Goal: Task Accomplishment & Management: Use online tool/utility

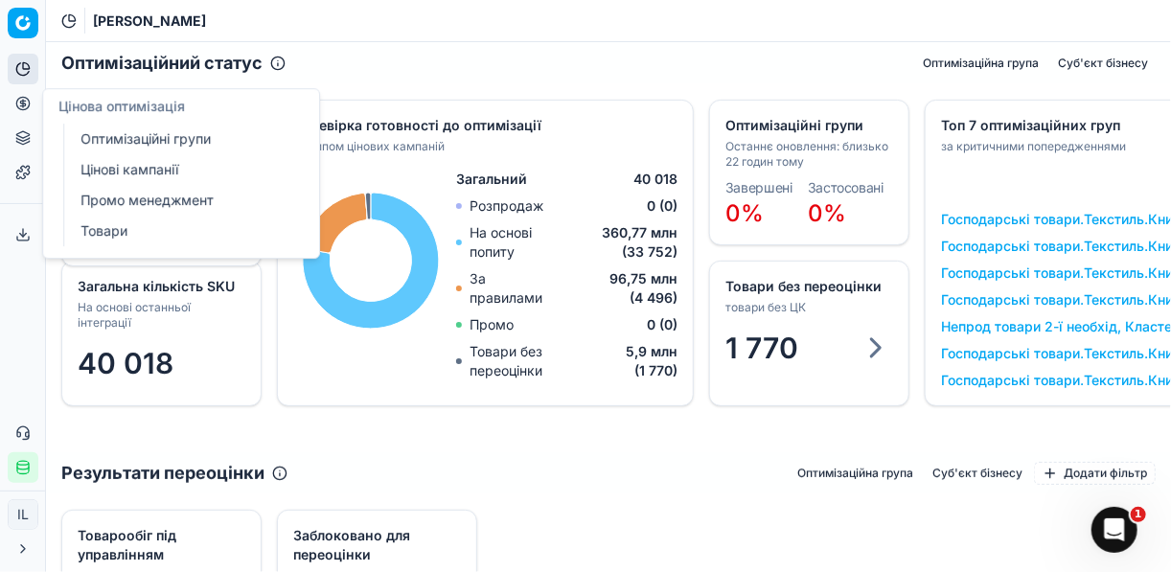
click at [136, 143] on link "Оптимізаційні групи" at bounding box center [184, 139] width 223 height 27
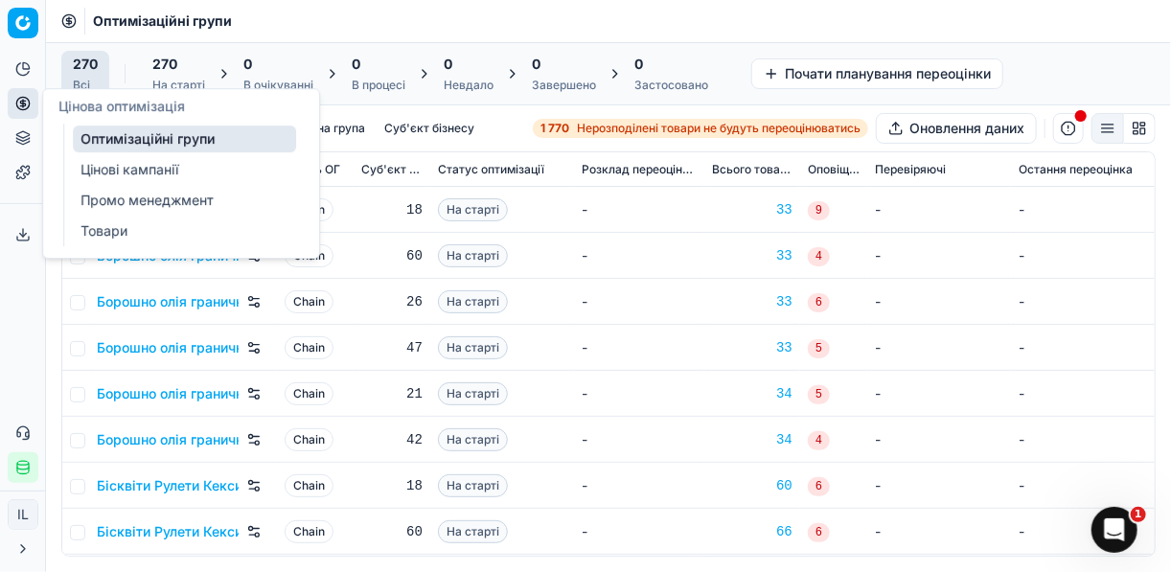
click at [123, 140] on link "Оптимізаційні групи" at bounding box center [184, 139] width 223 height 27
click at [199, 143] on link "Оптимізаційні групи" at bounding box center [184, 139] width 223 height 27
click at [577, 131] on span "Нерозподілені товари не будуть переоцінюватись" at bounding box center [719, 128] width 284 height 15
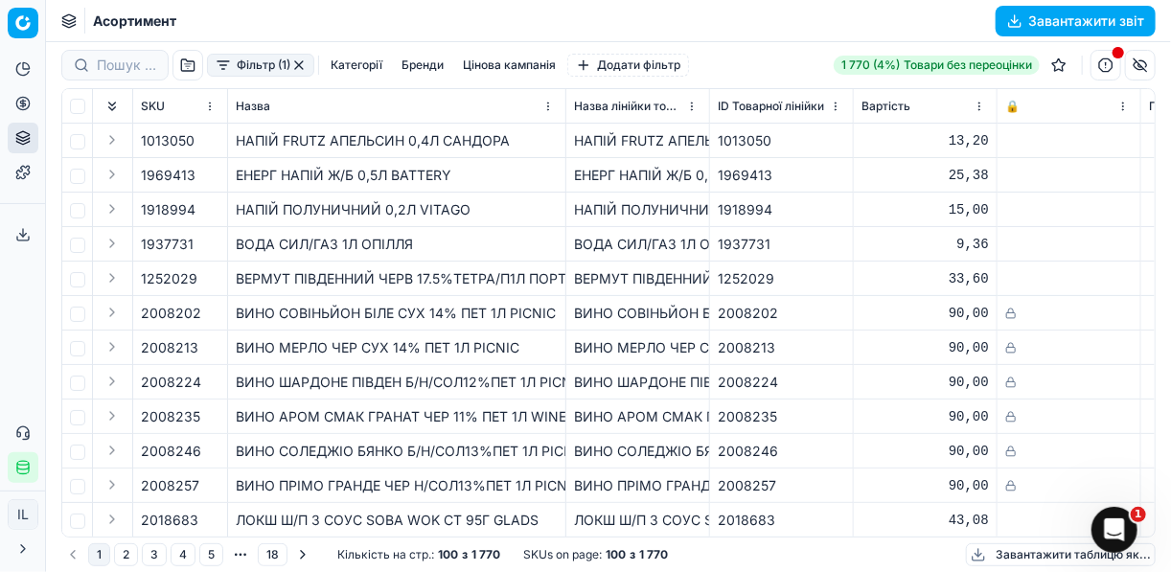
click at [220, 68] on button "Фільтр (1)" at bounding box center [260, 65] width 107 height 23
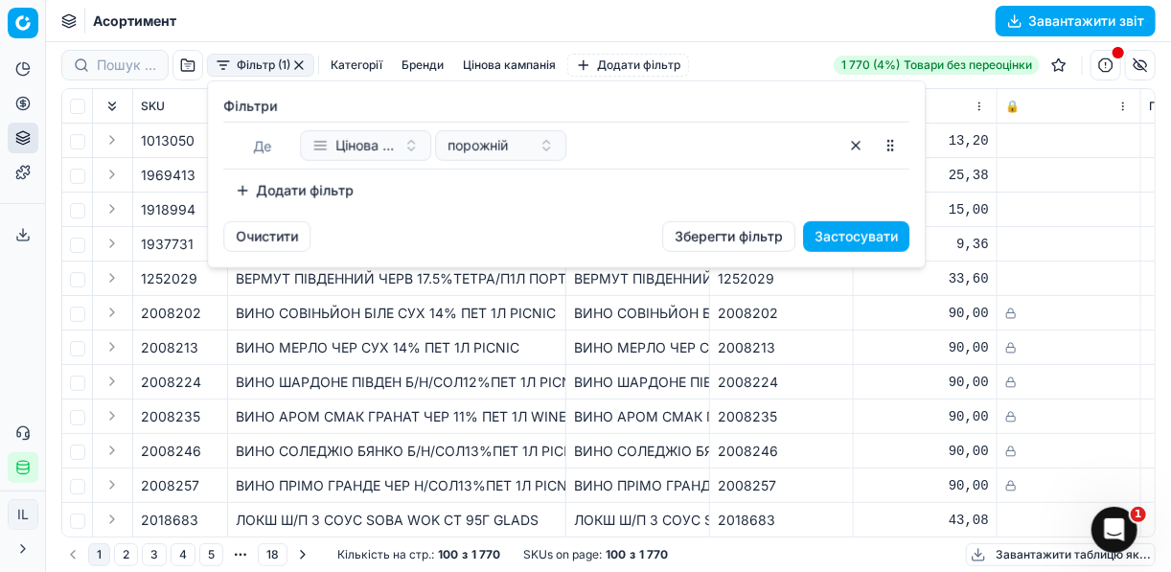
click at [241, 192] on button "Додати фільтр" at bounding box center [294, 190] width 142 height 31
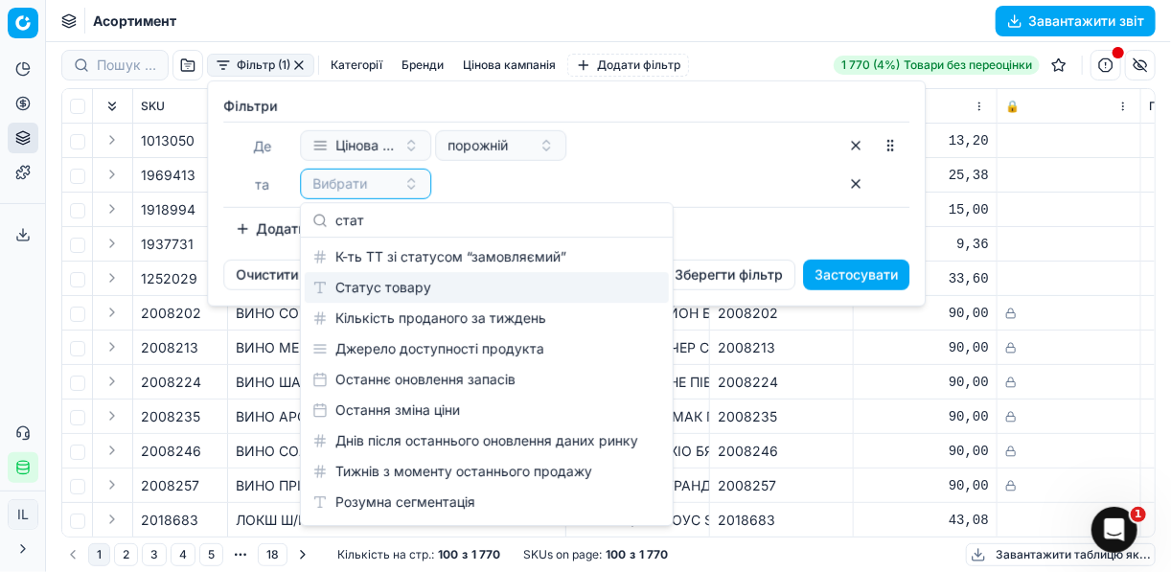
type input "стат"
click at [400, 295] on div "Статус товару" at bounding box center [487, 287] width 364 height 31
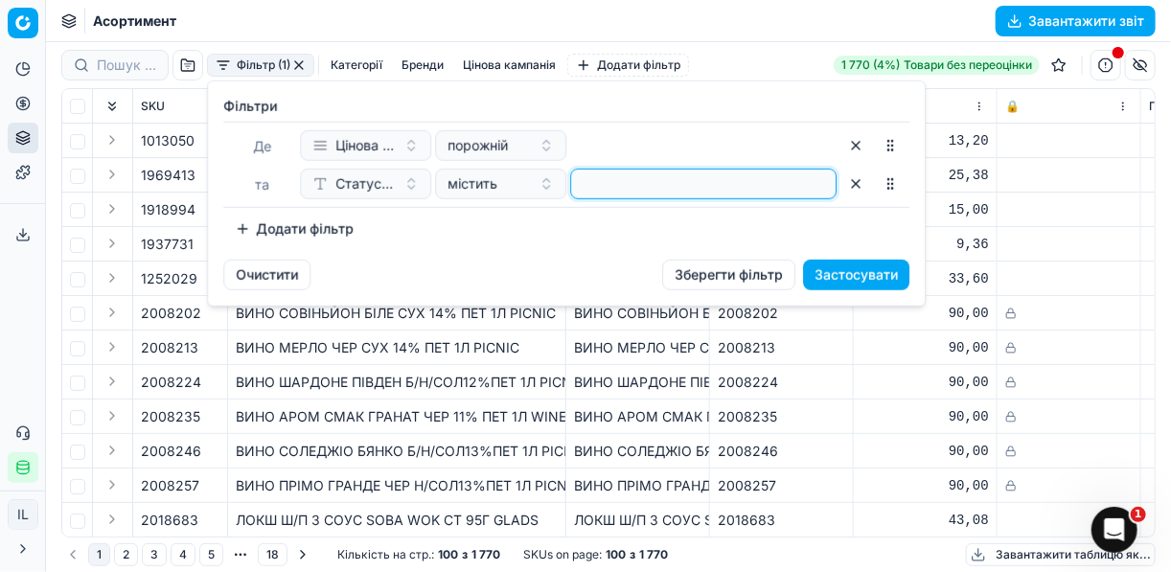
click at [590, 181] on input at bounding box center [703, 184] width 249 height 29
type input "1"
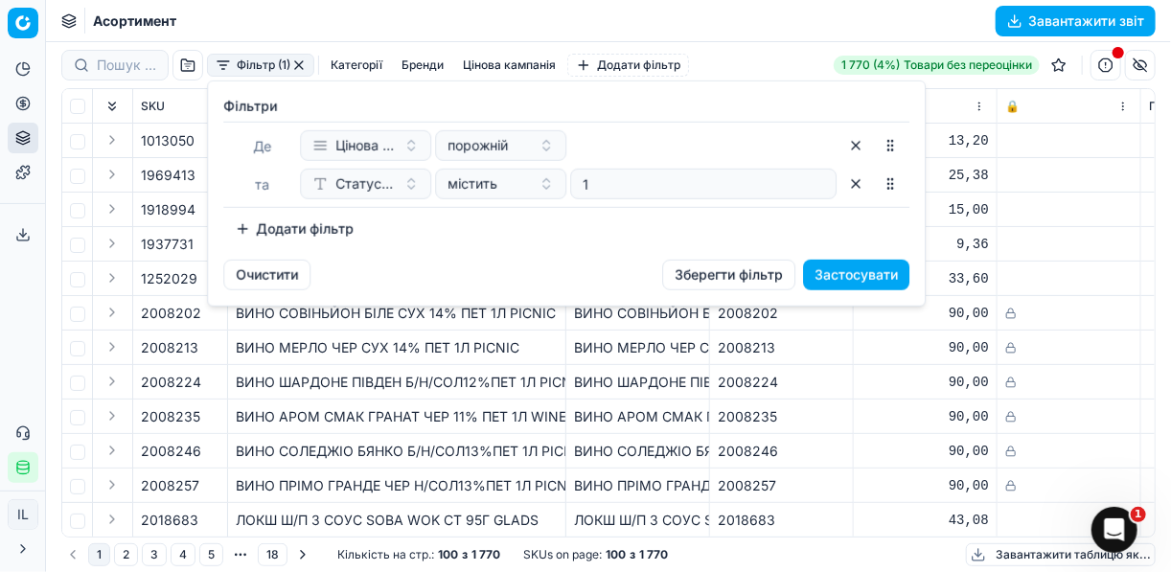
click at [245, 231] on button "Додати фільтр" at bounding box center [294, 229] width 142 height 31
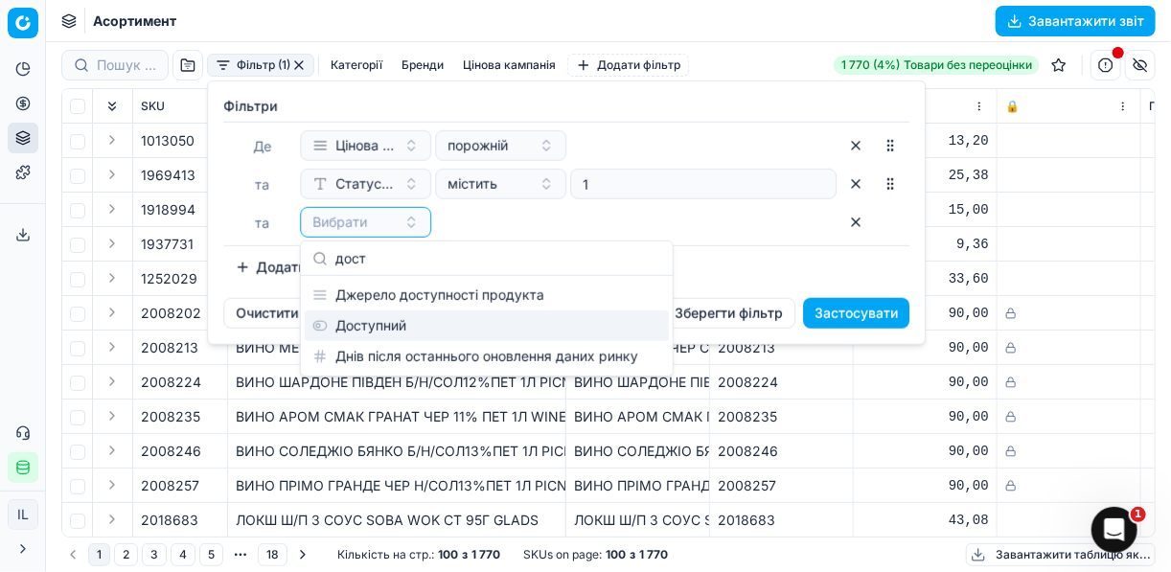
type input "дост"
click at [377, 327] on div "Доступний" at bounding box center [487, 326] width 364 height 31
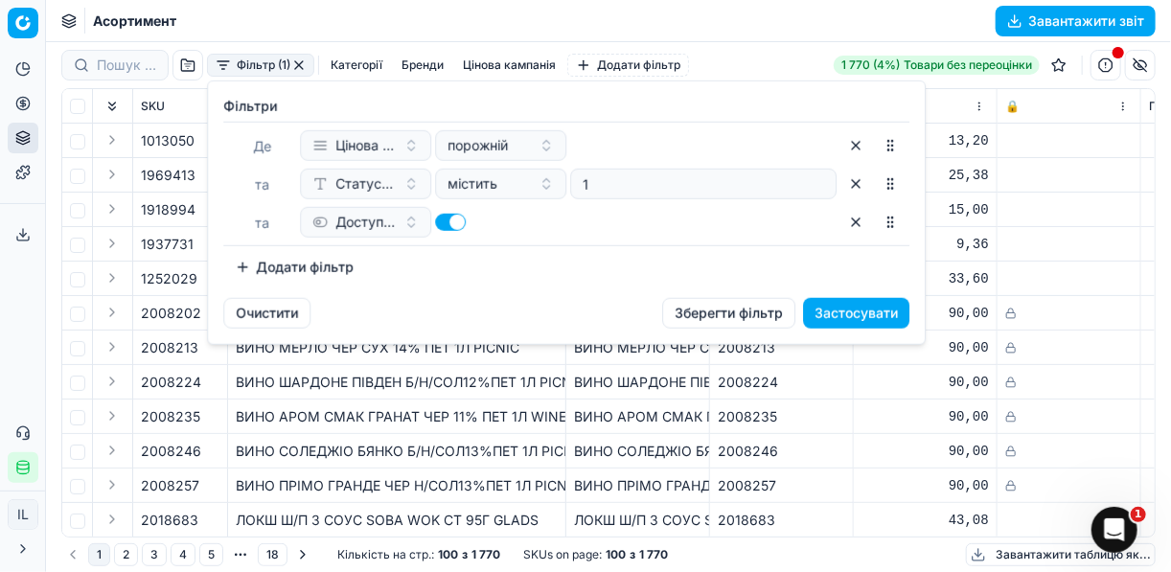
click at [245, 263] on button "Додати фільтр" at bounding box center [294, 267] width 142 height 31
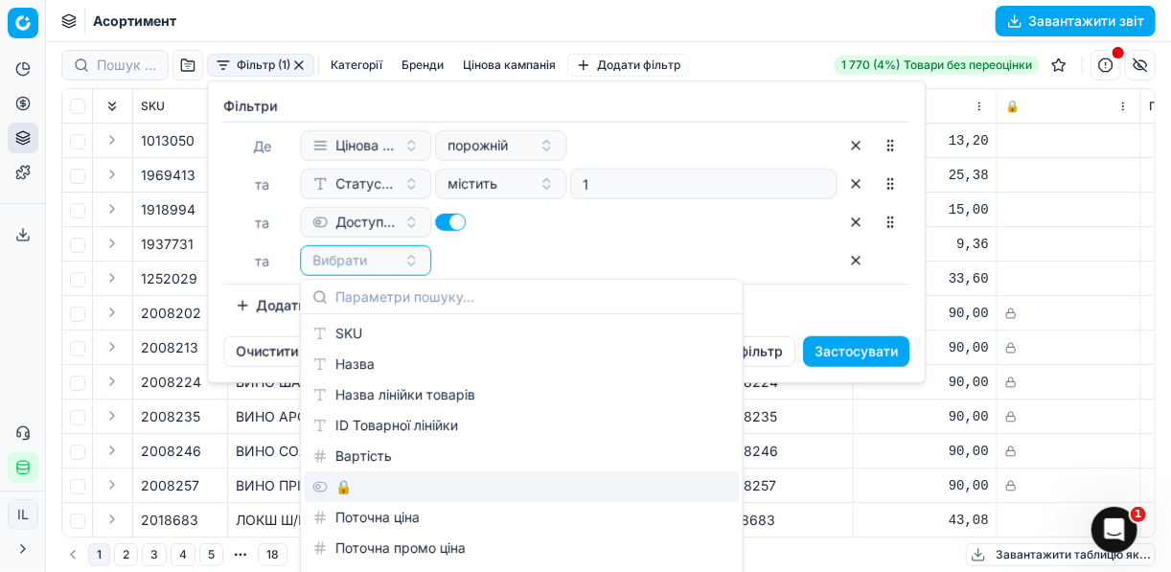
click at [336, 486] on div "🔒" at bounding box center [522, 487] width 434 height 31
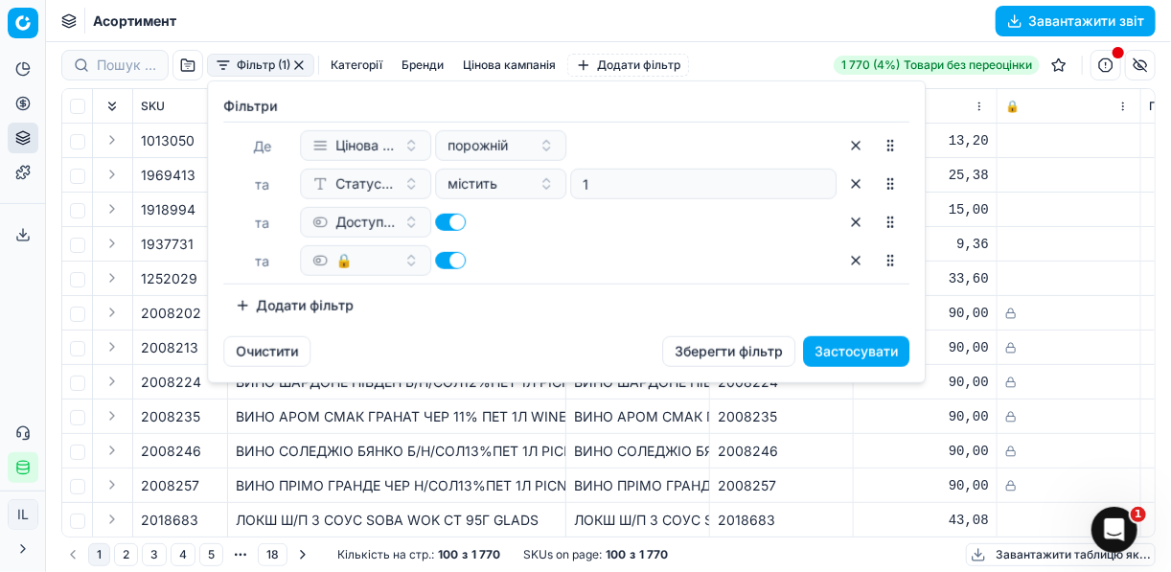
click at [441, 257] on button "button" at bounding box center [450, 260] width 31 height 17
checkbox input "false"
click at [841, 348] on button "Застосувати" at bounding box center [856, 351] width 106 height 31
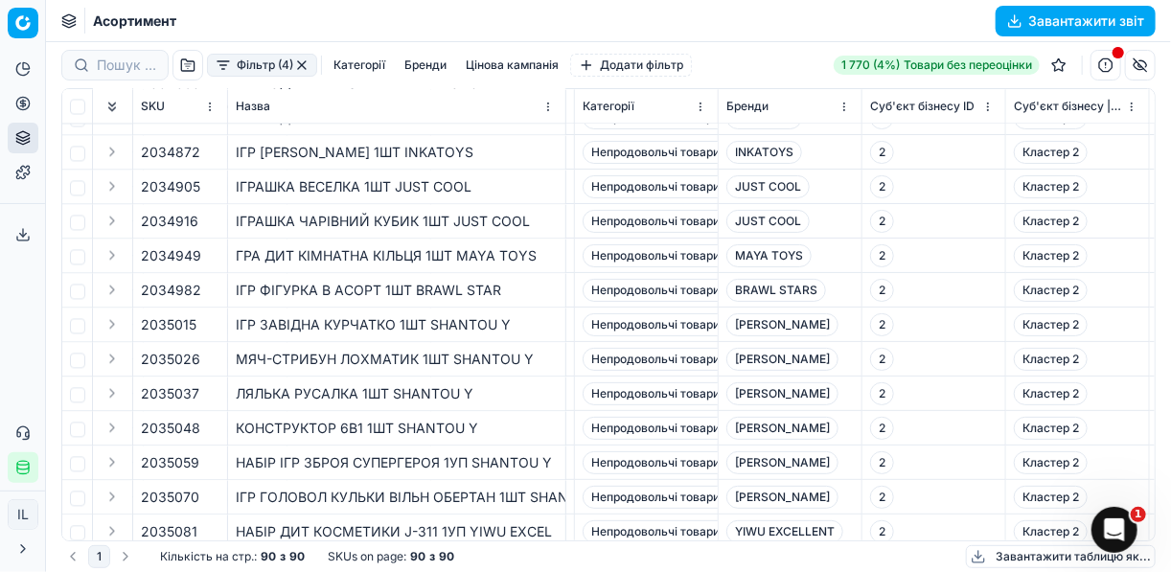
scroll to position [1610, 3004]
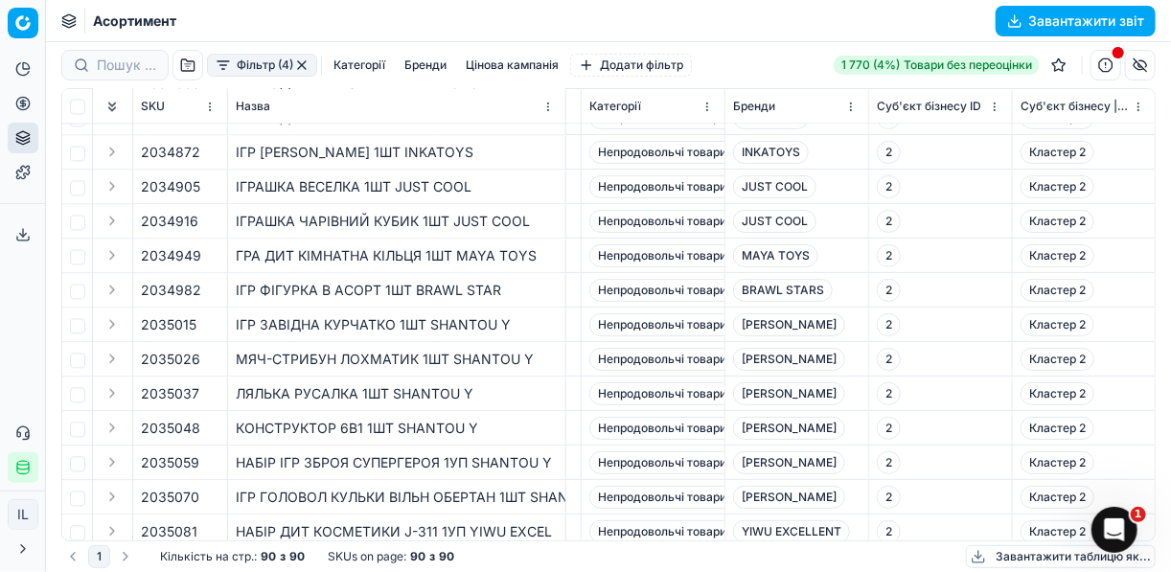
click at [726, 109] on th "Бренди" at bounding box center [798, 106] width 144 height 35
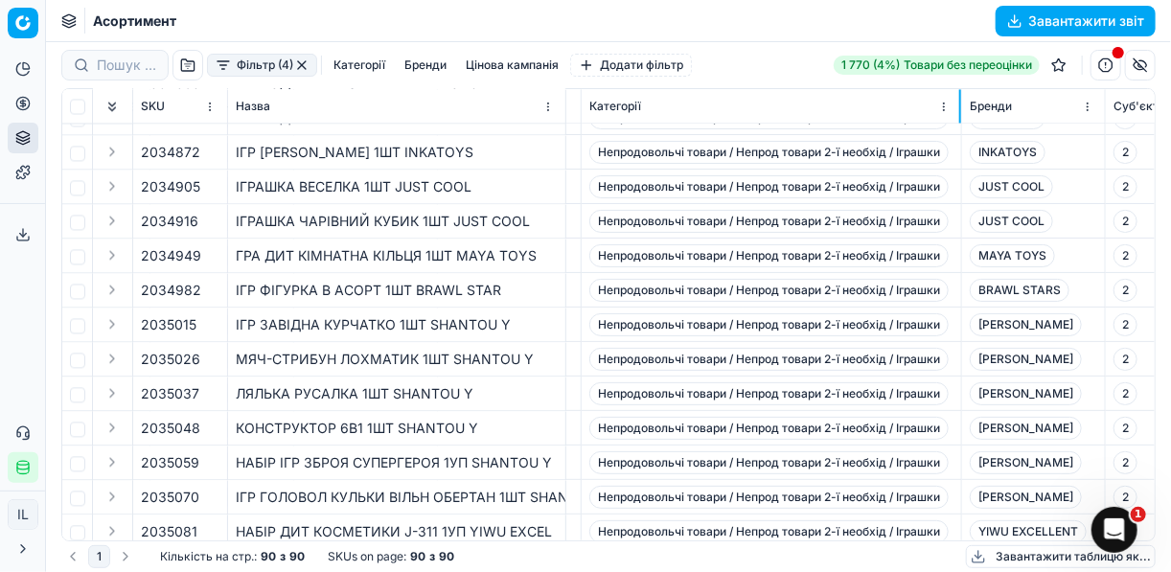
drag, startPoint x: 739, startPoint y: 109, endPoint x: 954, endPoint y: 144, distance: 217.4
click at [960, 146] on div "SKU Назва Назва лінійки товарів ID Товарної лінійки Вартість 🔒 Поточна ціна Пот…" at bounding box center [608, 314] width 1093 height 451
